Goal: Task Accomplishment & Management: Use online tool/utility

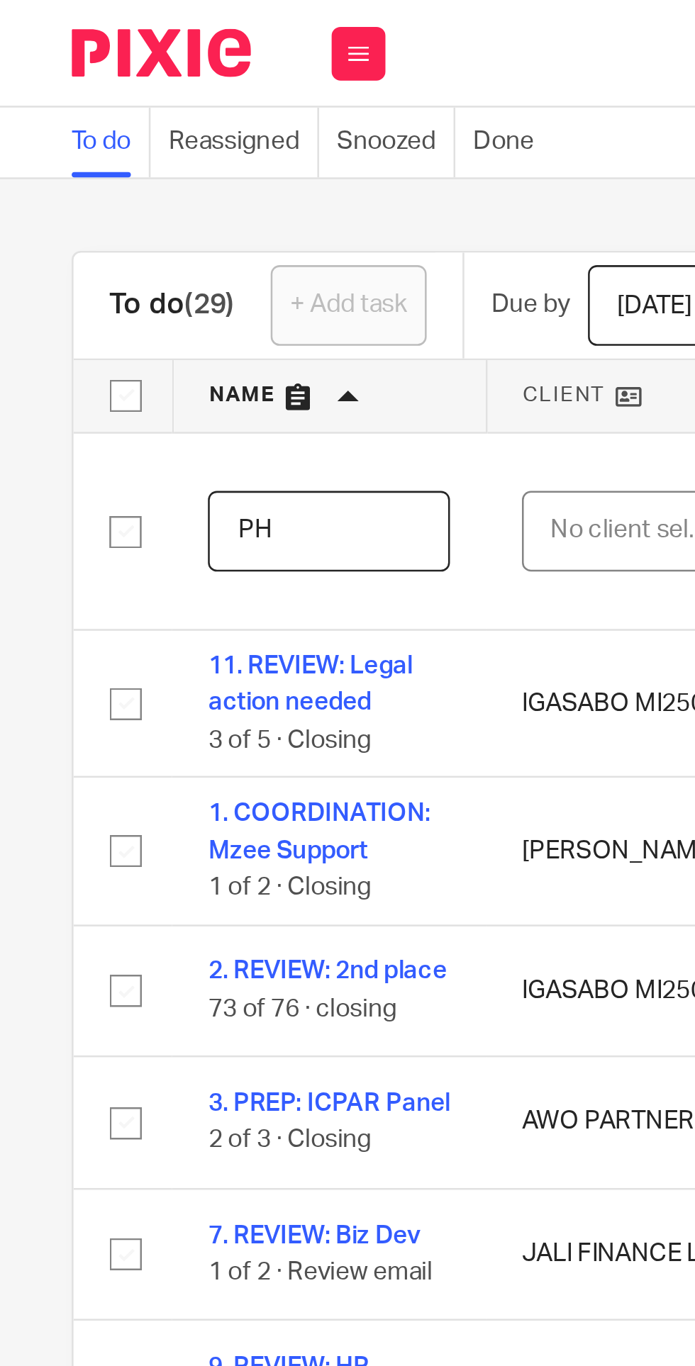
type input "P"
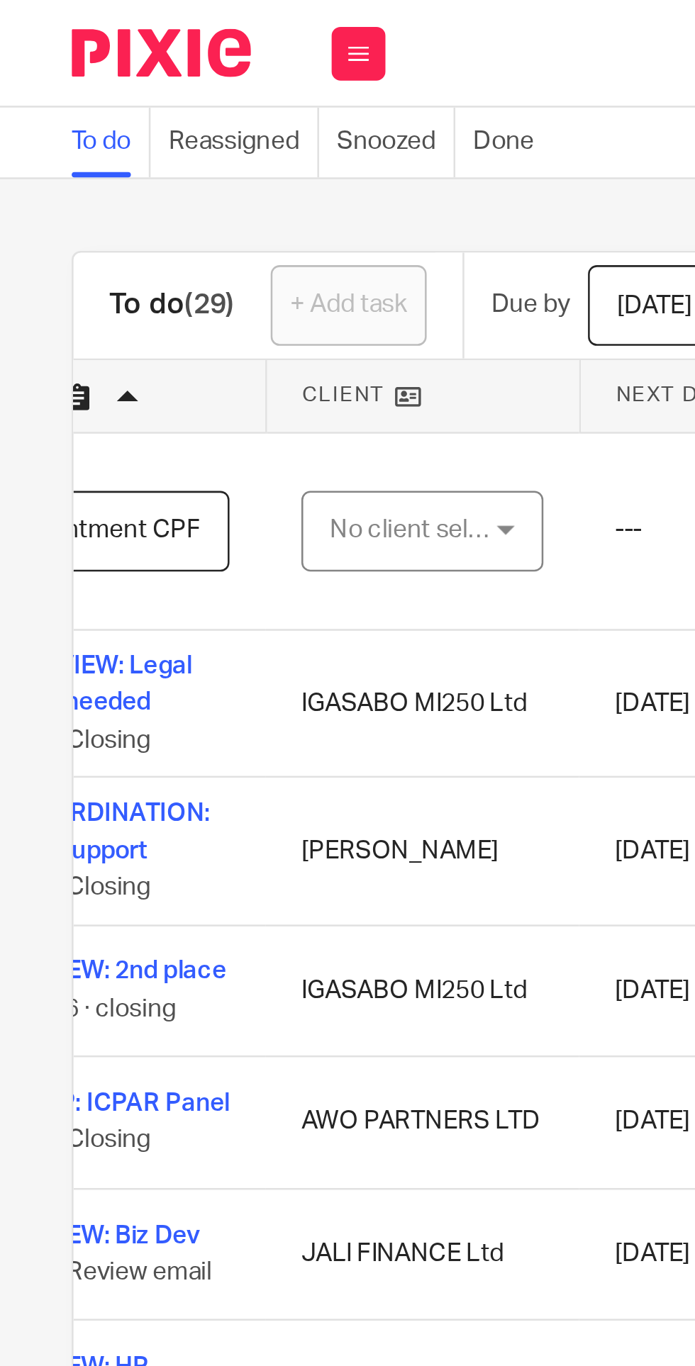
scroll to position [0, 108]
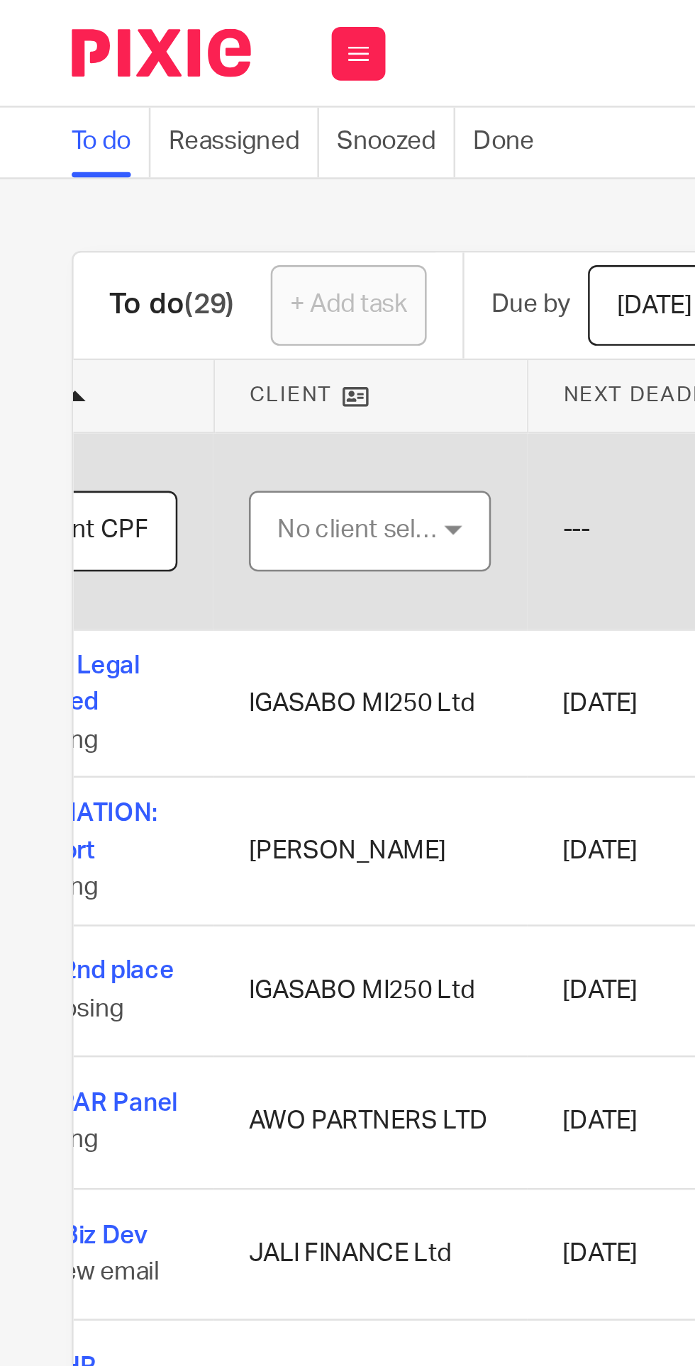
type input "COORDINATION: Appointment CPF"
click at [157, 214] on div "No client selected" at bounding box center [143, 210] width 67 height 30
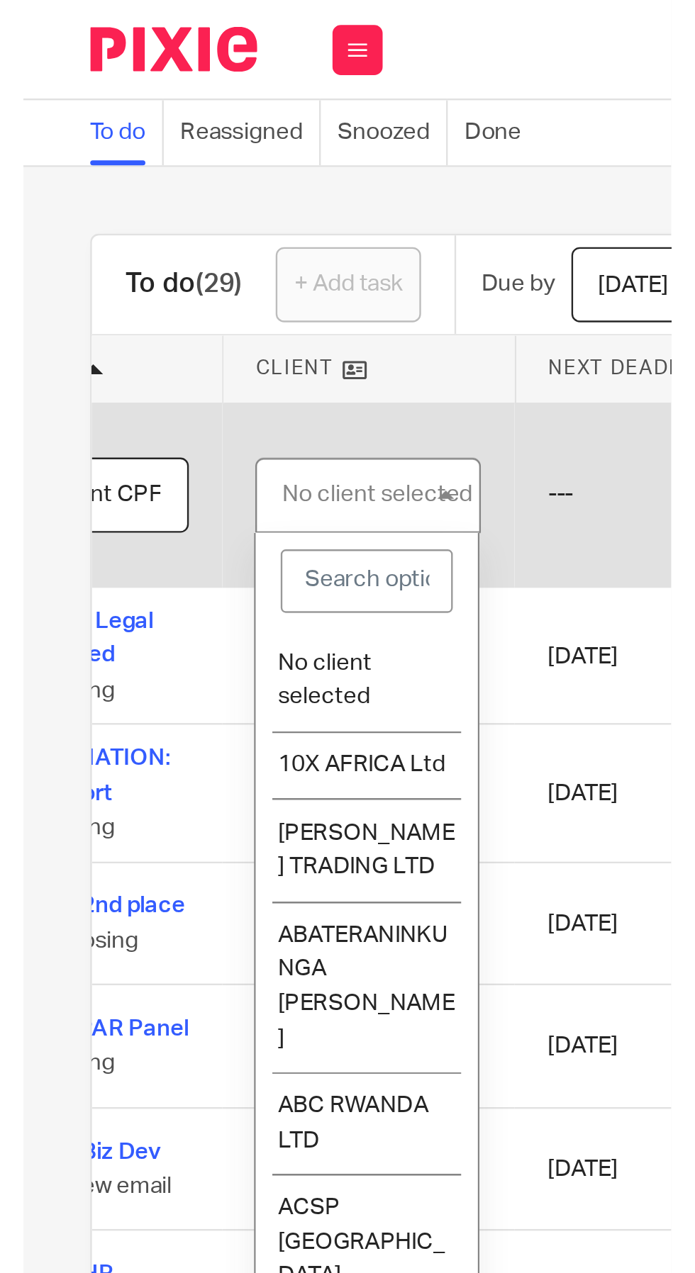
scroll to position [0, 0]
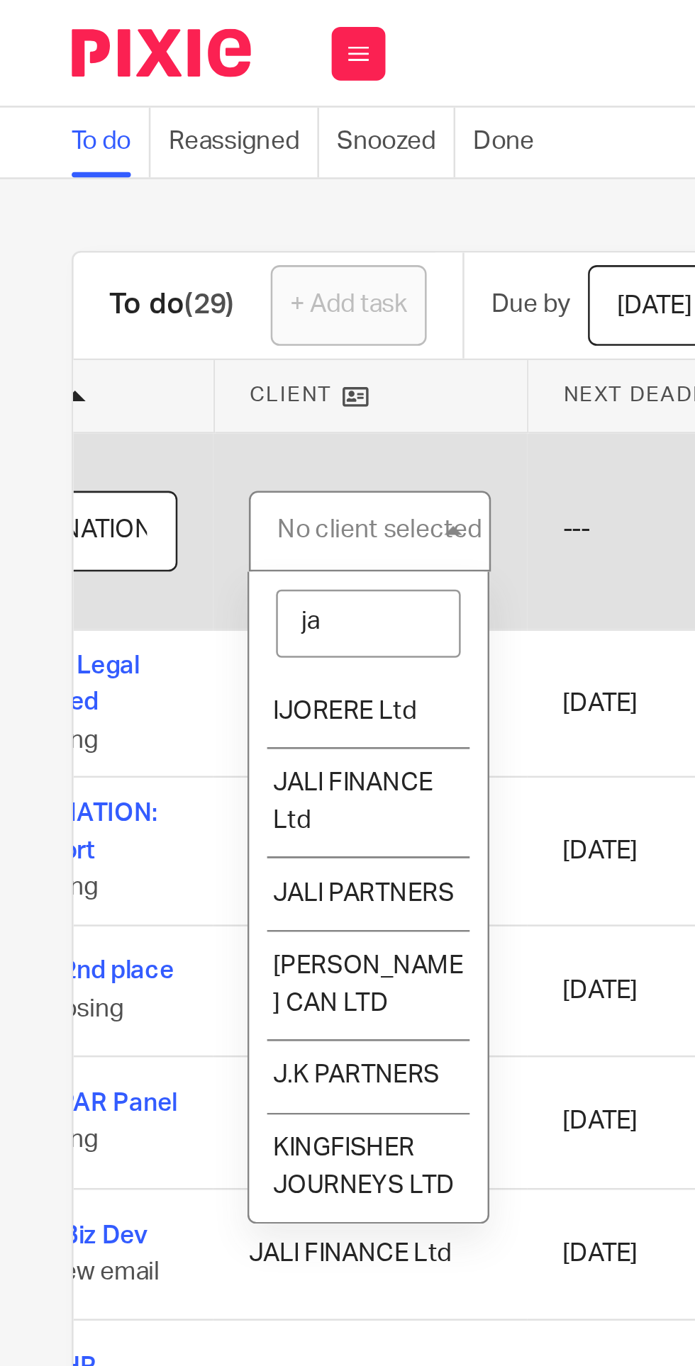
type input "jal"
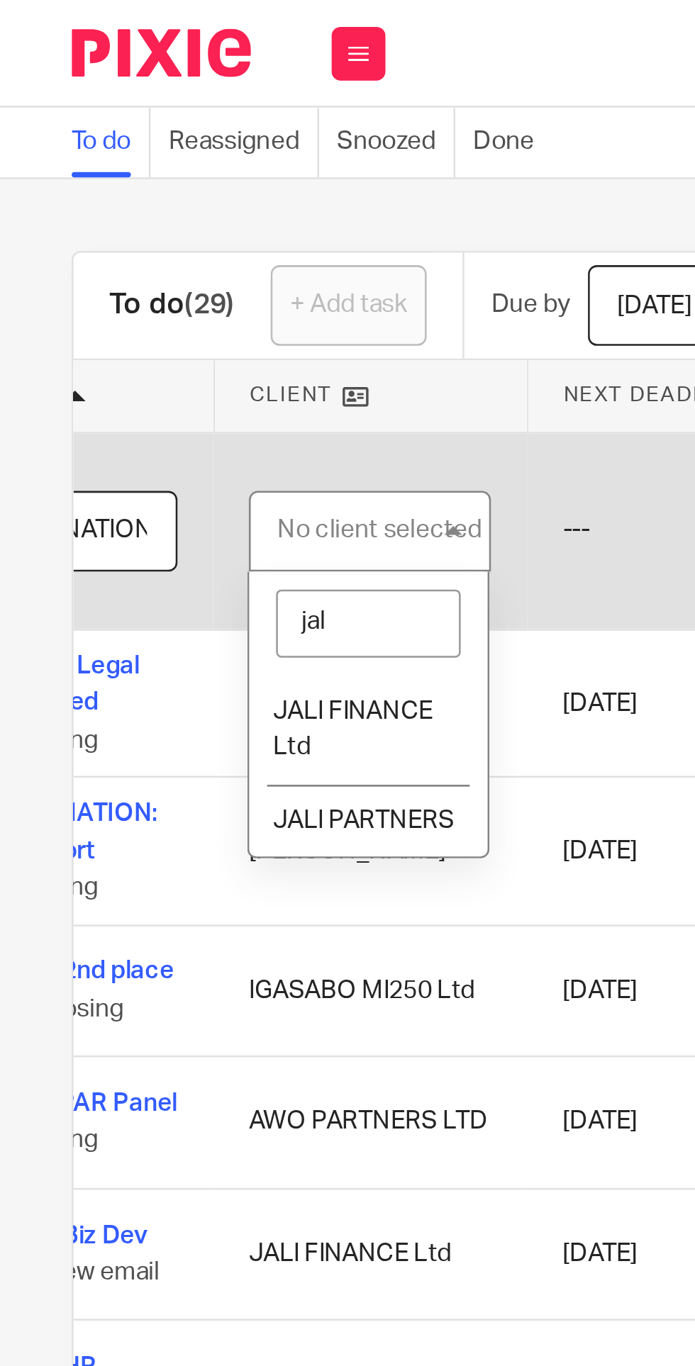
click at [145, 278] on span "JALI FINANCE Ltd" at bounding box center [139, 288] width 63 height 25
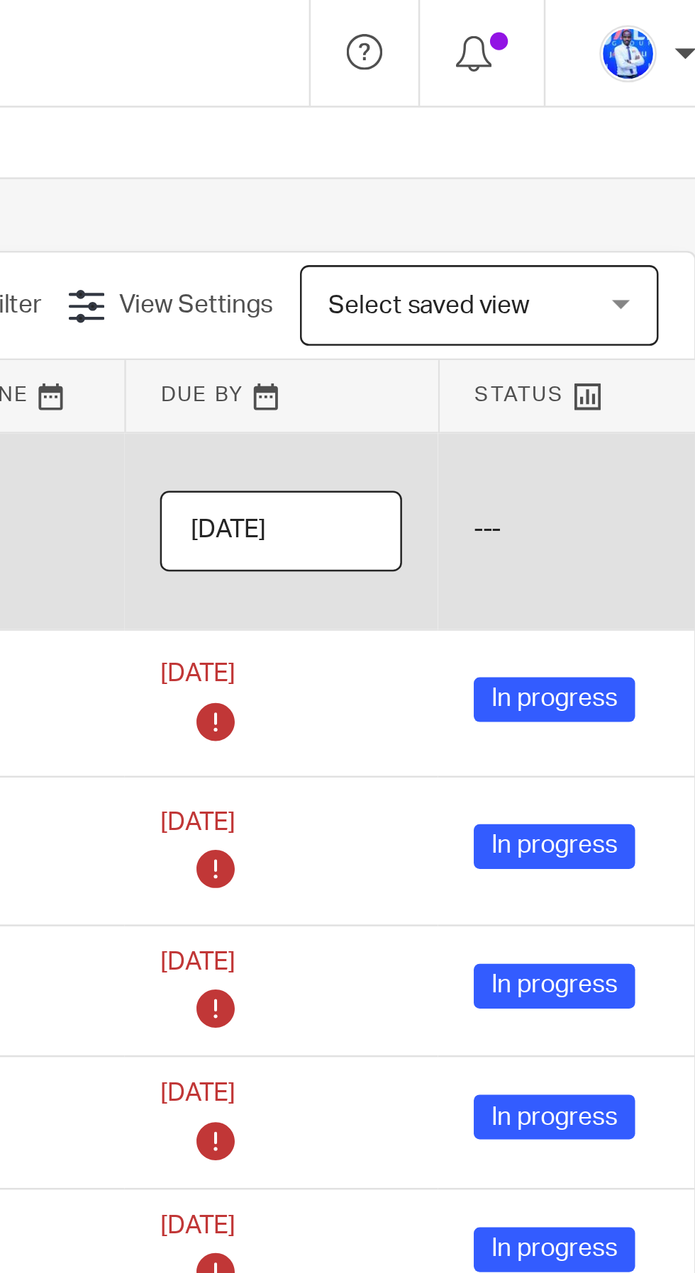
click at [530, 208] on input "[DATE]" at bounding box center [502, 210] width 96 height 32
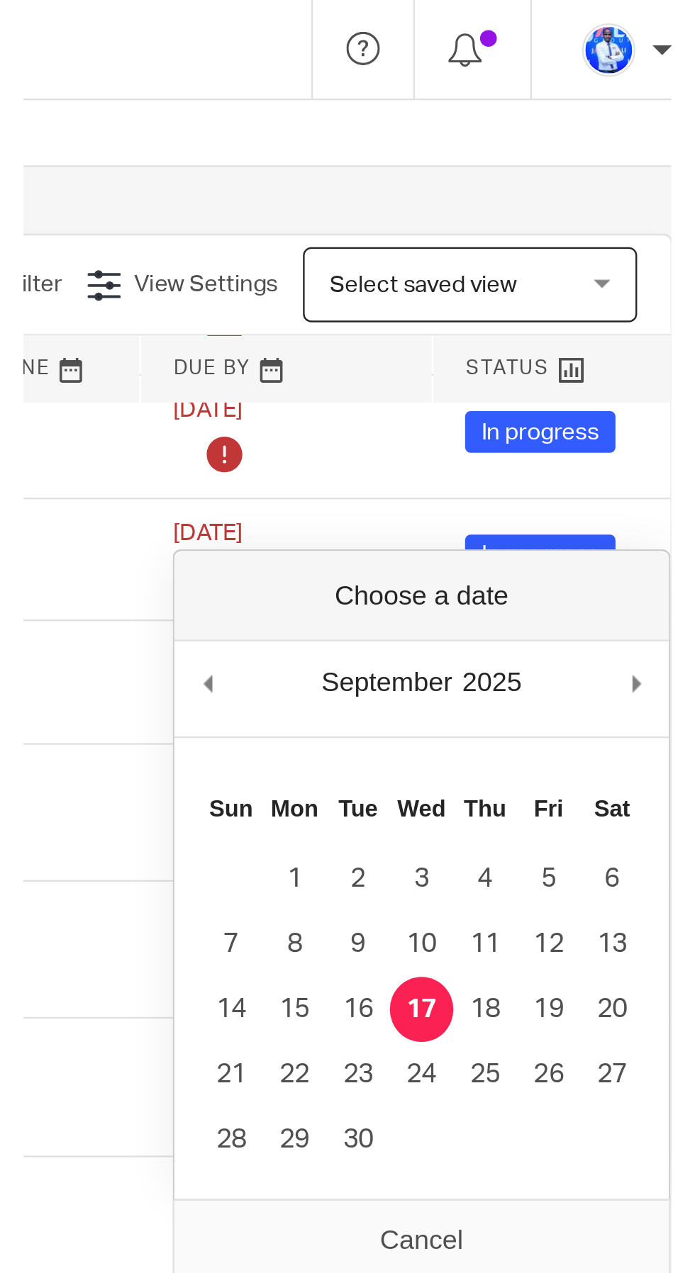
scroll to position [264, 0]
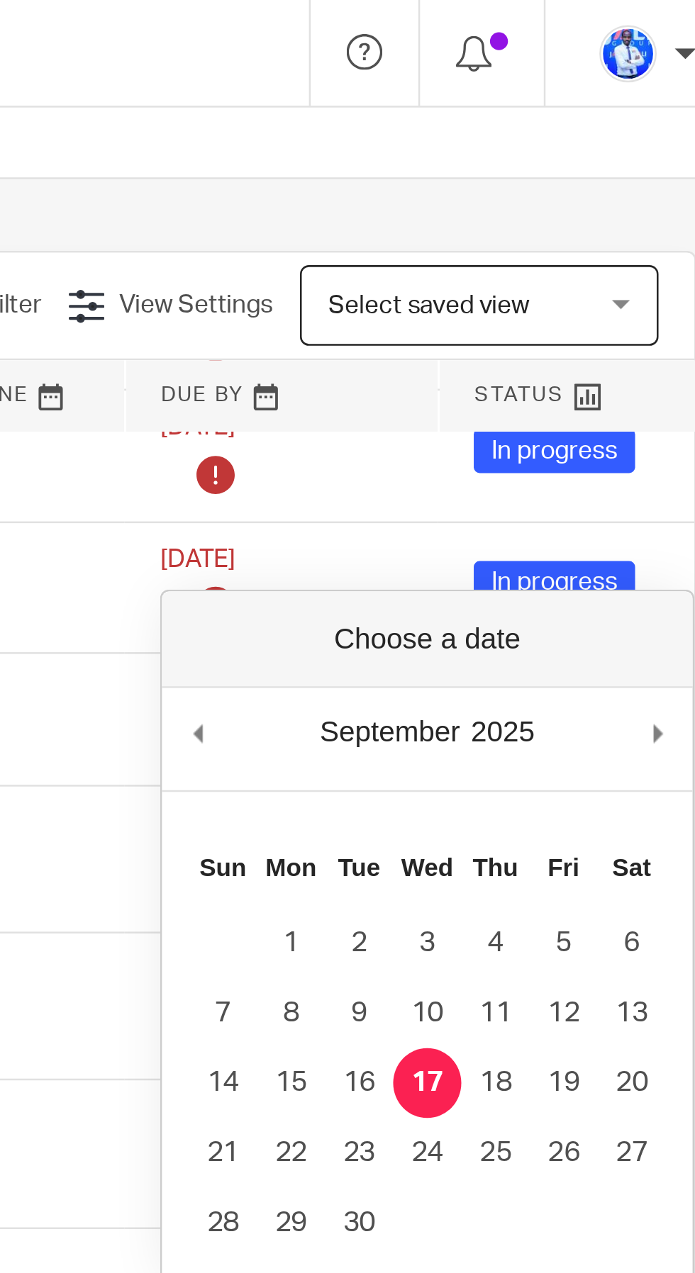
type input "2025-09-19"
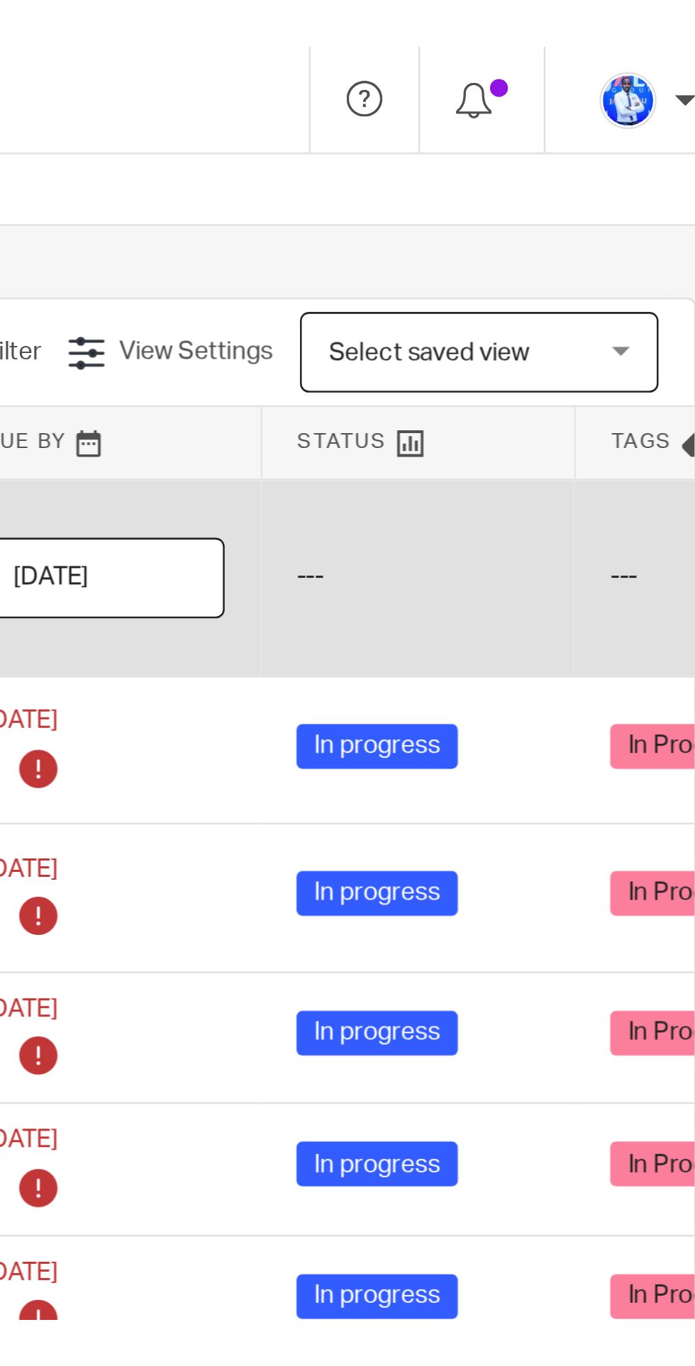
scroll to position [0, 0]
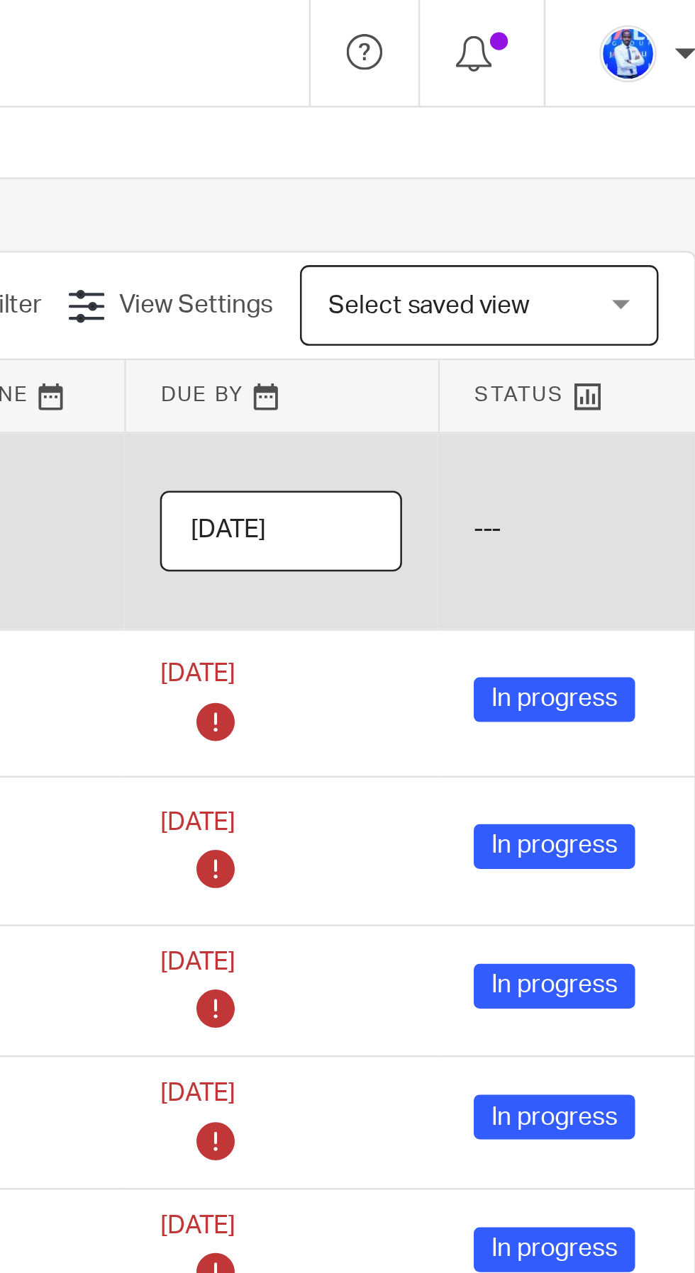
click at [524, 211] on input "2025-09-19" at bounding box center [502, 210] width 96 height 32
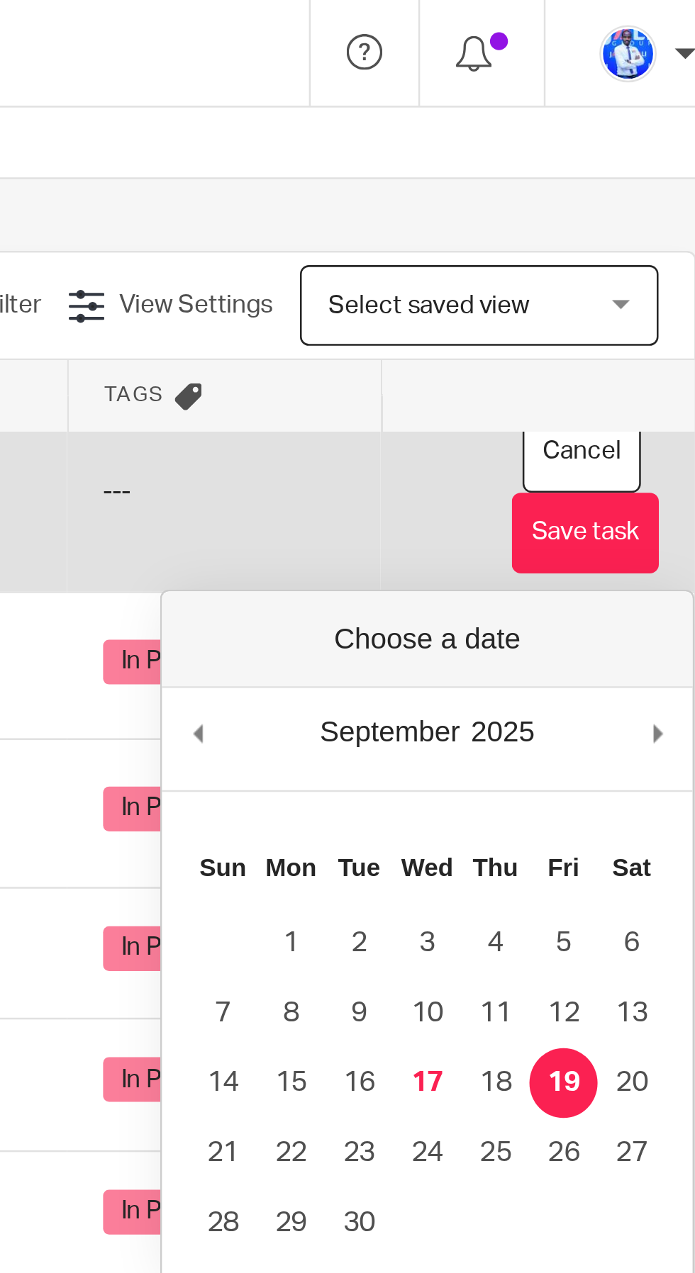
scroll to position [0, 271]
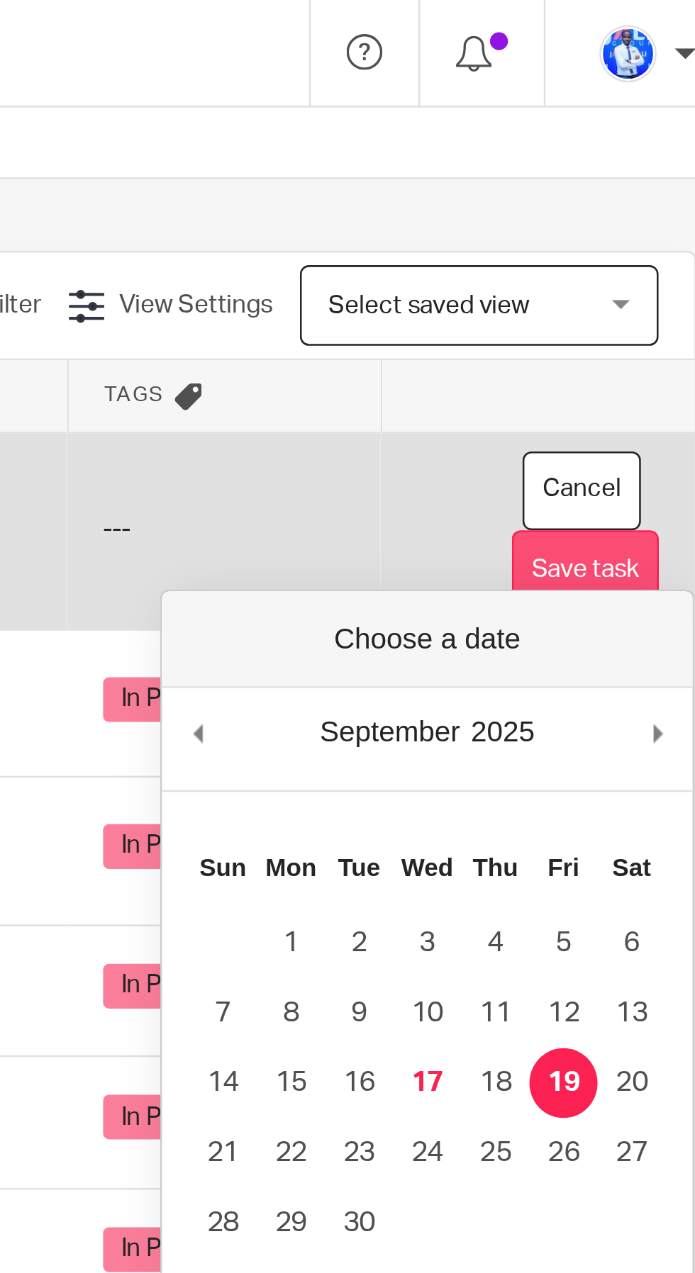
click at [635, 225] on button "Save task" at bounding box center [622, 226] width 58 height 32
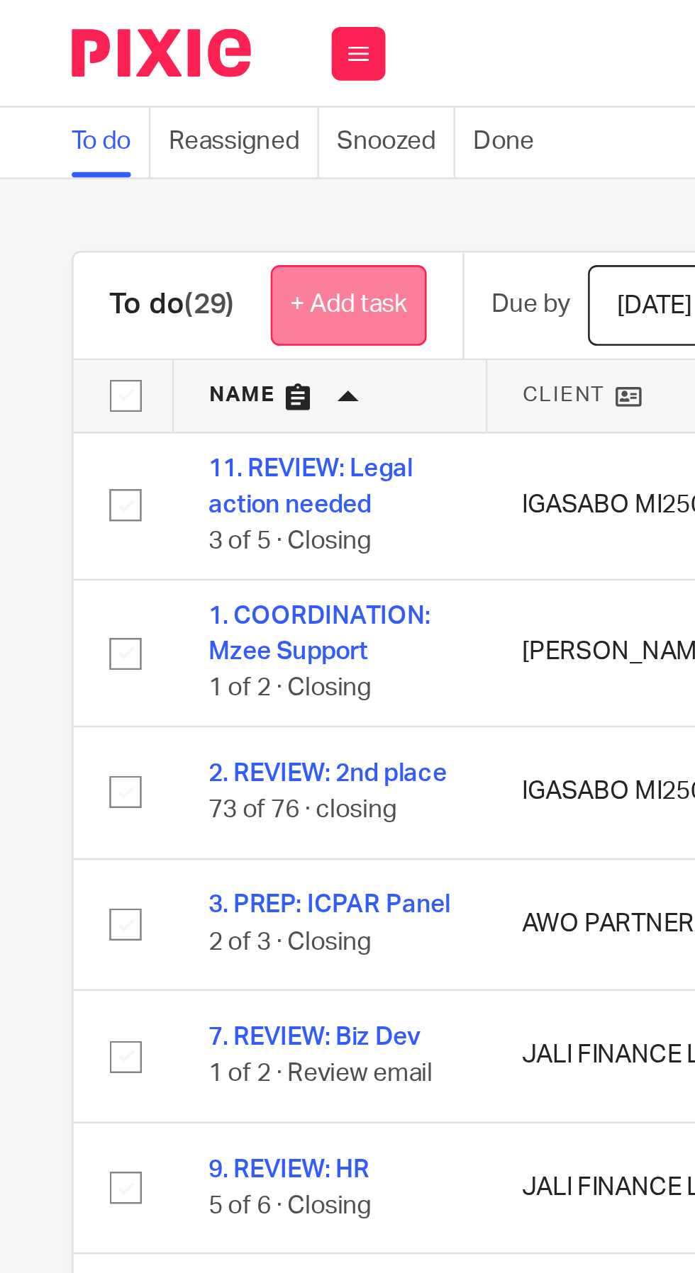
click at [145, 121] on link "+ Add task" at bounding box center [138, 121] width 62 height 32
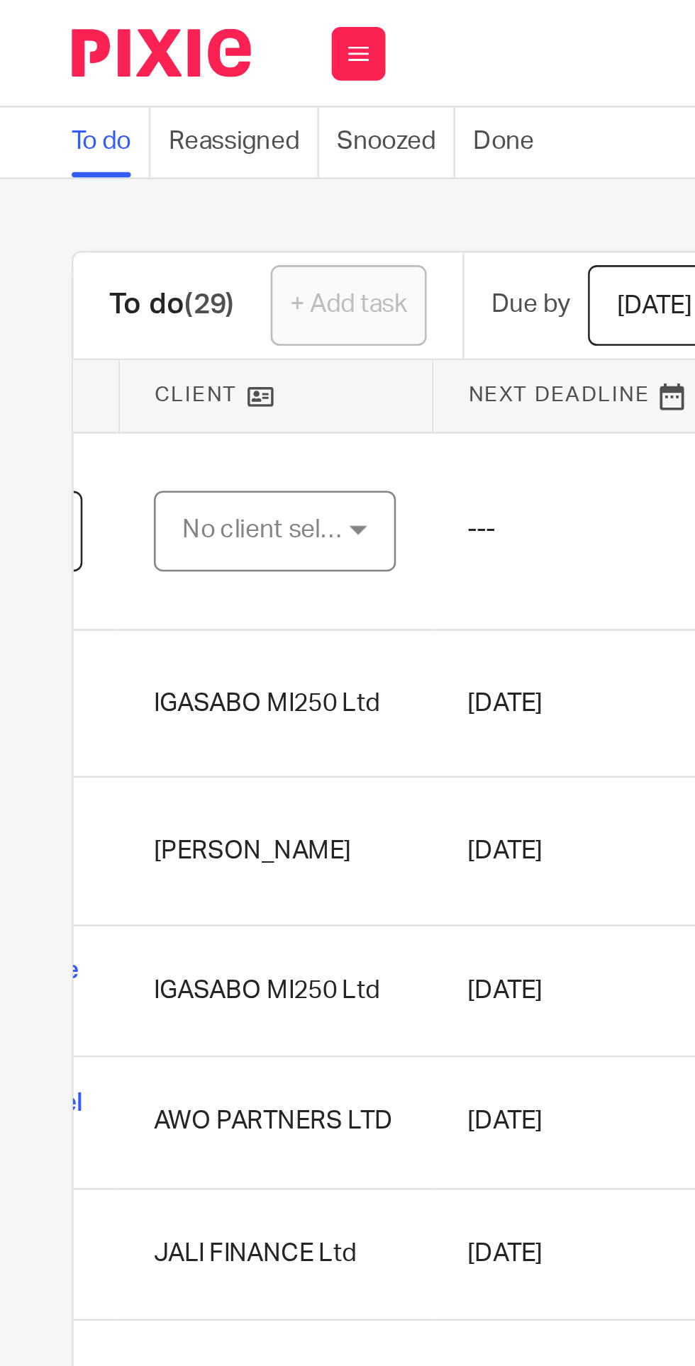
scroll to position [0, 144]
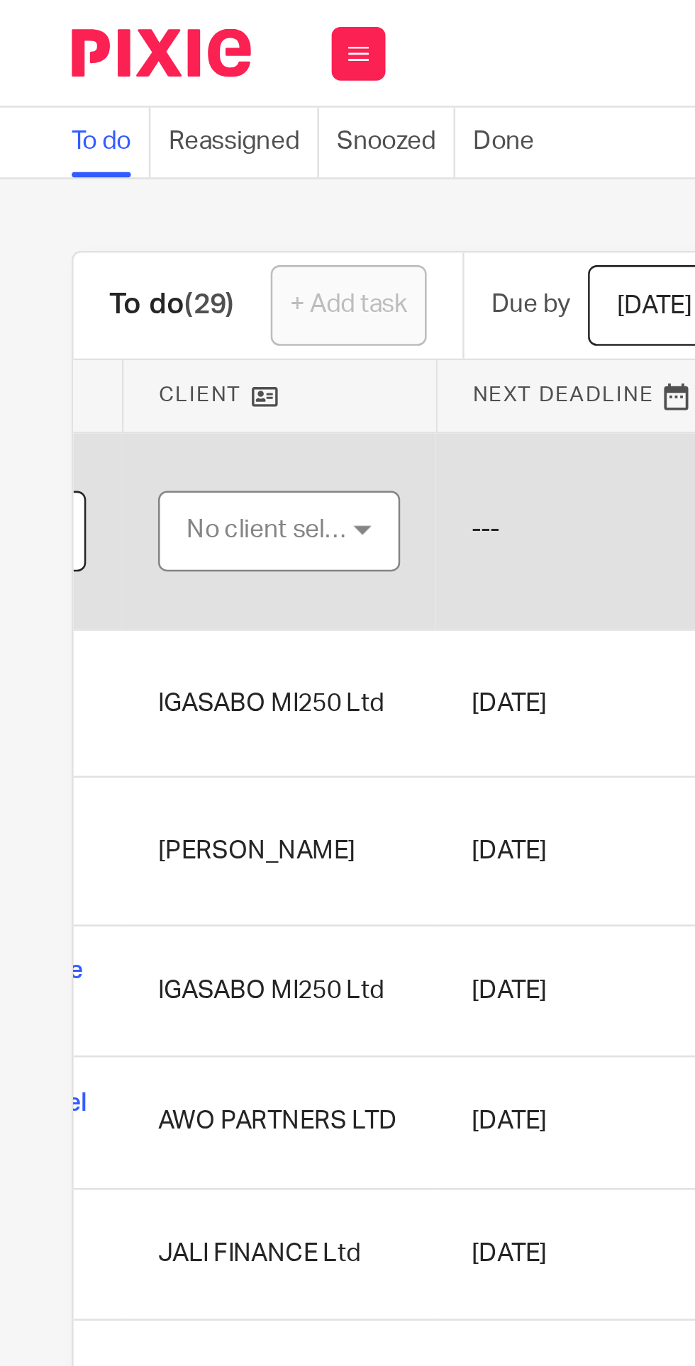
type input "REVIEW: Internal Companies' accounting"
click at [106, 208] on div "No client selected" at bounding box center [107, 210] width 67 height 30
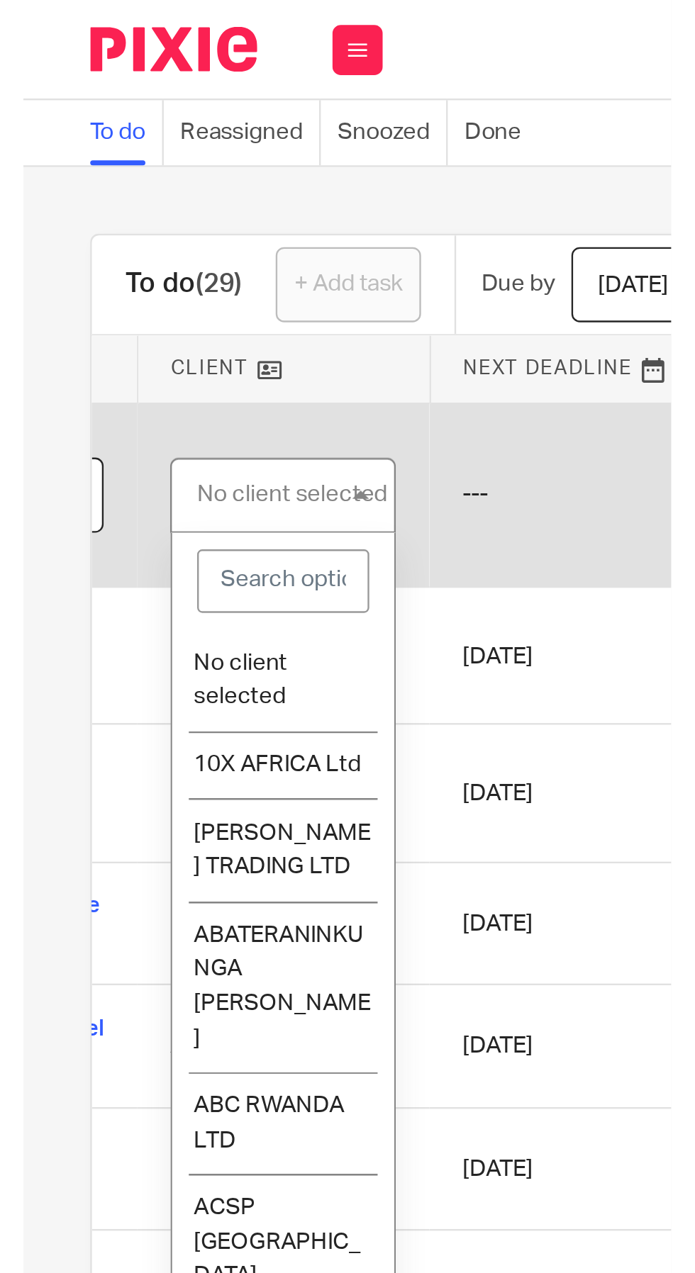
scroll to position [0, 0]
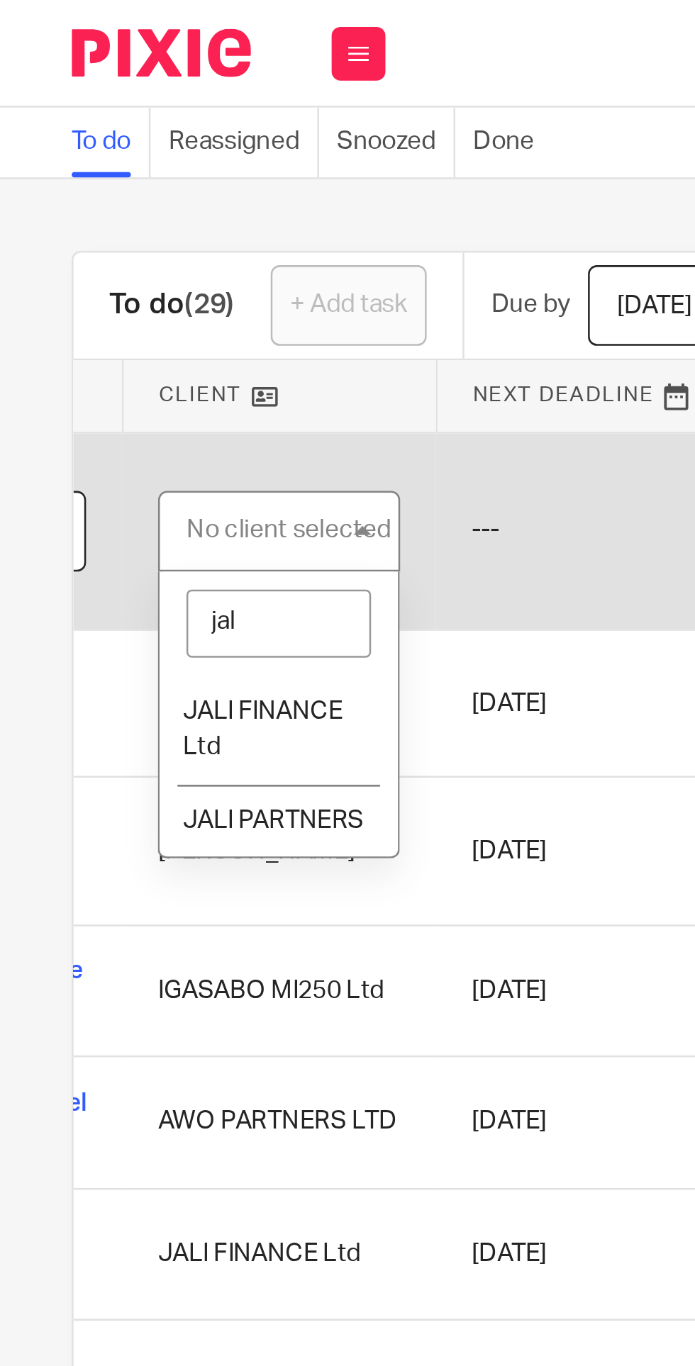
type input "jali"
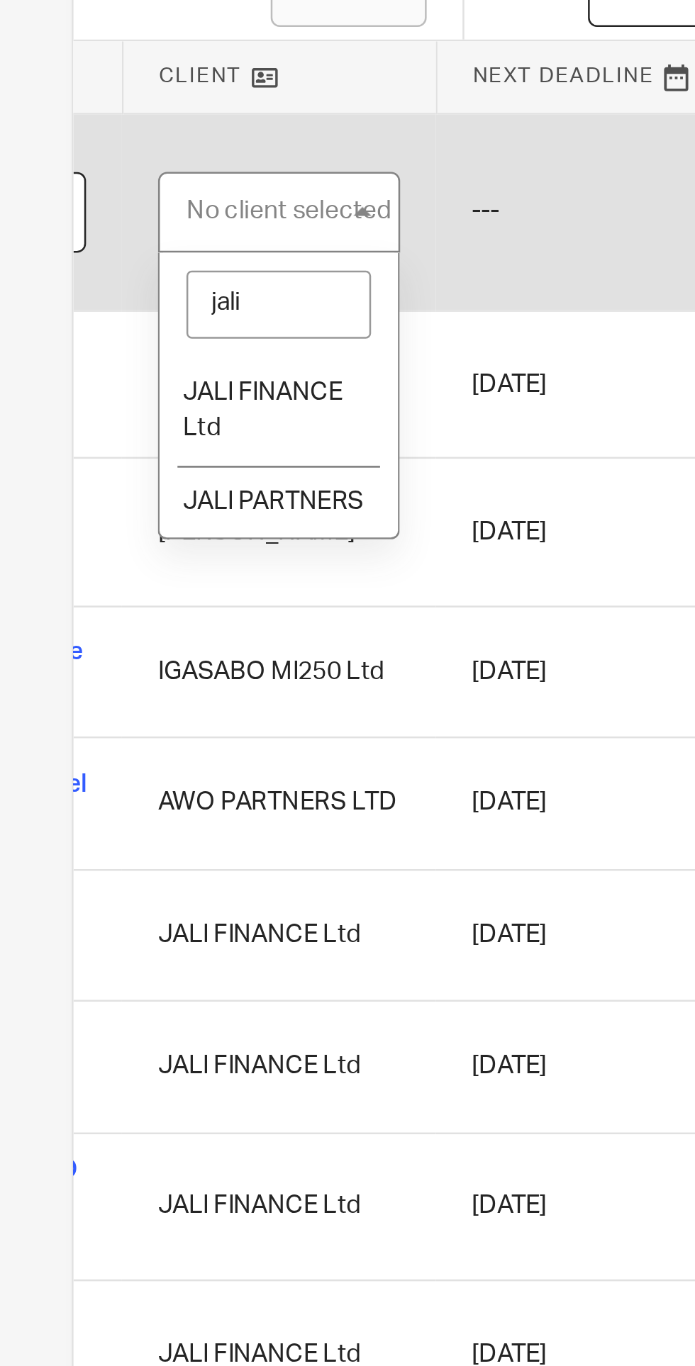
click at [94, 279] on span "JALI FINANCE Ltd" at bounding box center [103, 288] width 63 height 25
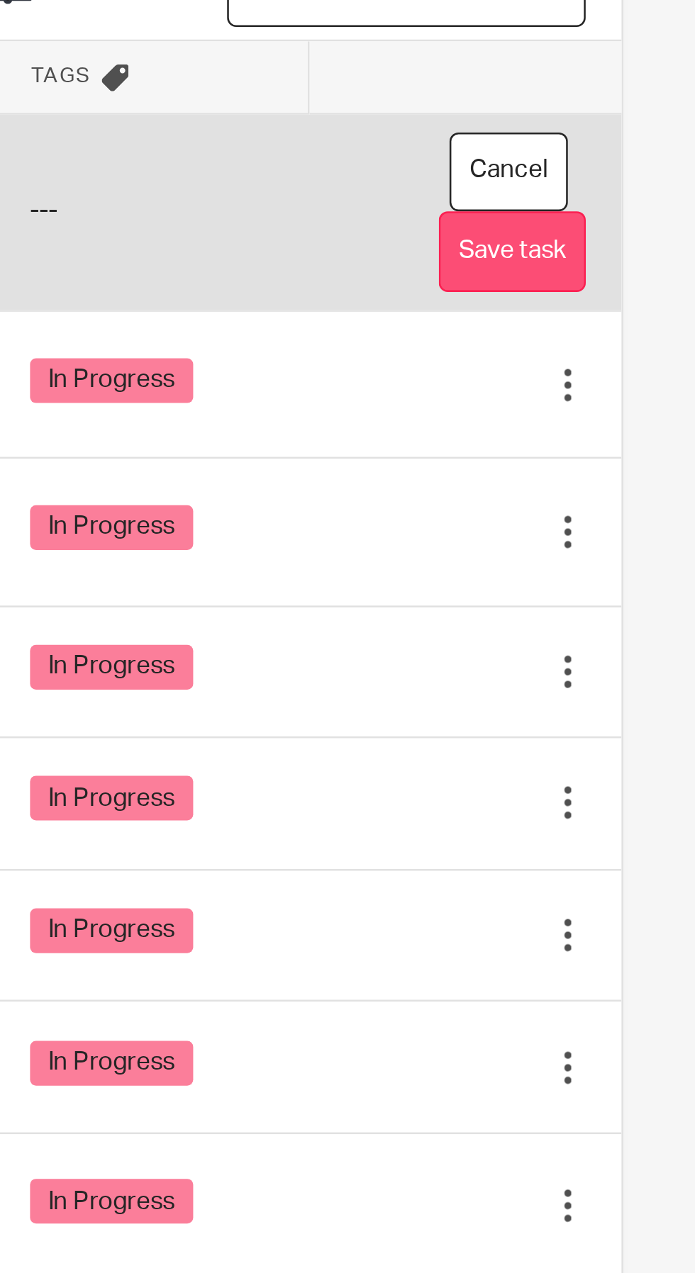
click at [626, 225] on button "Save task" at bounding box center [622, 226] width 58 height 32
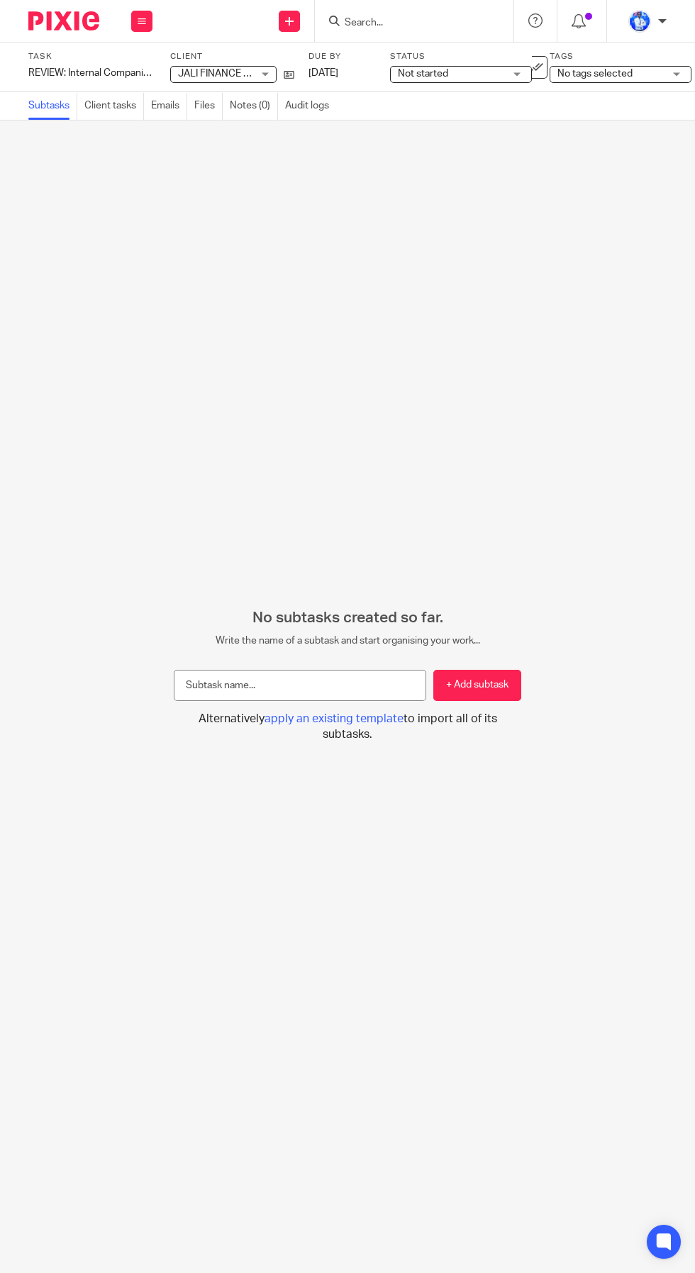
click at [348, 60] on label "Due by" at bounding box center [340, 56] width 64 height 11
click at [347, 73] on link "[DATE]" at bounding box center [340, 73] width 64 height 15
